Goal: Navigation & Orientation: Find specific page/section

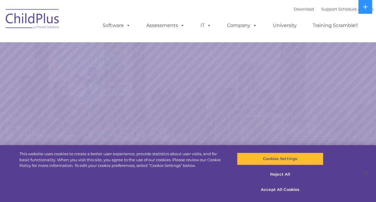
select select "MEDIUM"
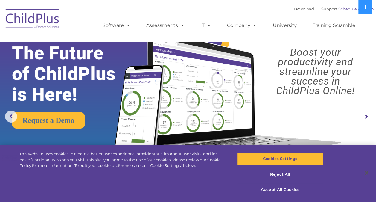
click at [373, 9] on link "Schedule A Demo" at bounding box center [355, 9] width 35 height 5
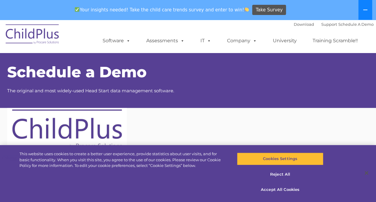
click at [366, 10] on icon at bounding box center [365, 10] width 4 height 1
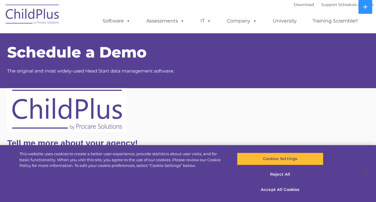
click at [22, 14] on img at bounding box center [33, 15] width 60 height 30
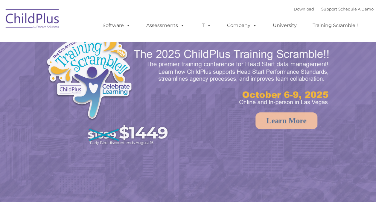
select select "MEDIUM"
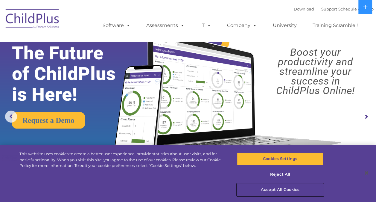
click at [280, 193] on button "Accept All Cookies" at bounding box center [280, 189] width 86 height 13
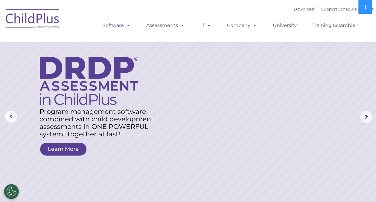
click at [116, 30] on link "Software" at bounding box center [117, 25] width 40 height 12
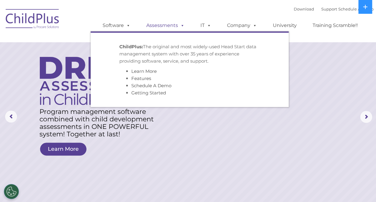
click at [176, 21] on link "Assessments" at bounding box center [165, 25] width 50 height 12
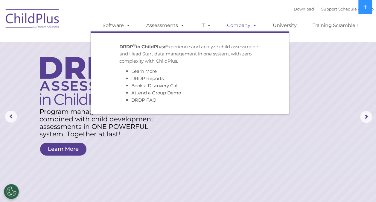
click at [221, 29] on link "Company" at bounding box center [242, 25] width 42 height 12
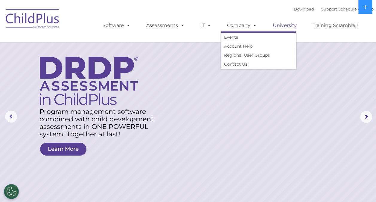
click at [273, 26] on link "University" at bounding box center [285, 25] width 36 height 12
click at [286, 25] on link "University" at bounding box center [285, 25] width 36 height 12
click at [335, 28] on link "Training Scramble!!" at bounding box center [335, 25] width 57 height 12
click at [359, 7] on button at bounding box center [366, 7] width 14 height 14
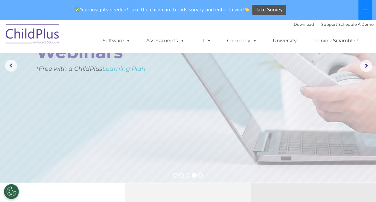
scroll to position [73, 0]
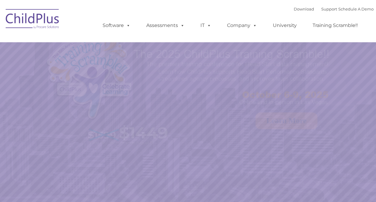
select select "MEDIUM"
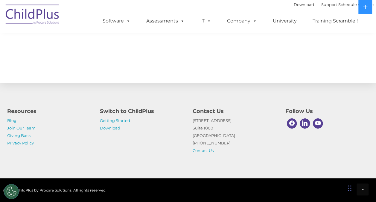
scroll to position [371, 0]
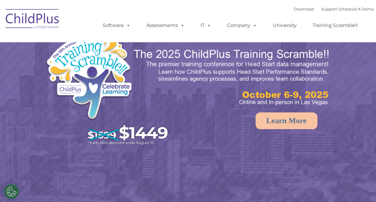
select select "MEDIUM"
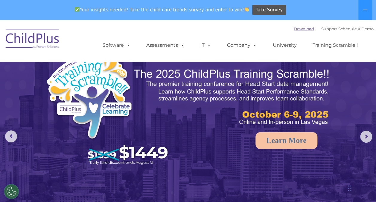
click at [302, 29] on link "Download" at bounding box center [304, 28] width 20 height 5
